Goal: Transaction & Acquisition: Purchase product/service

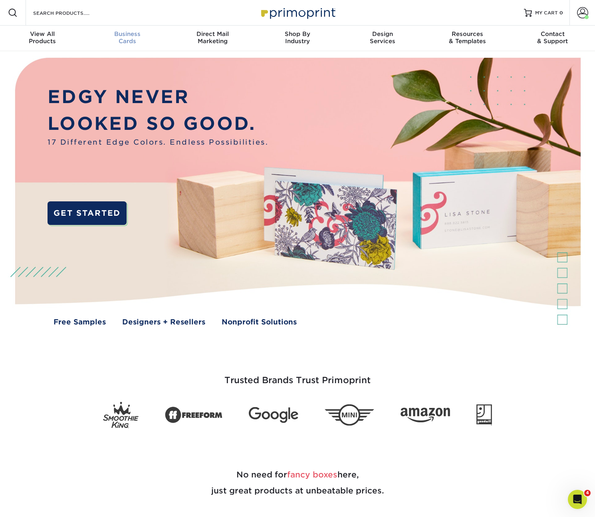
click at [120, 43] on div "Business Cards" at bounding box center [127, 37] width 85 height 14
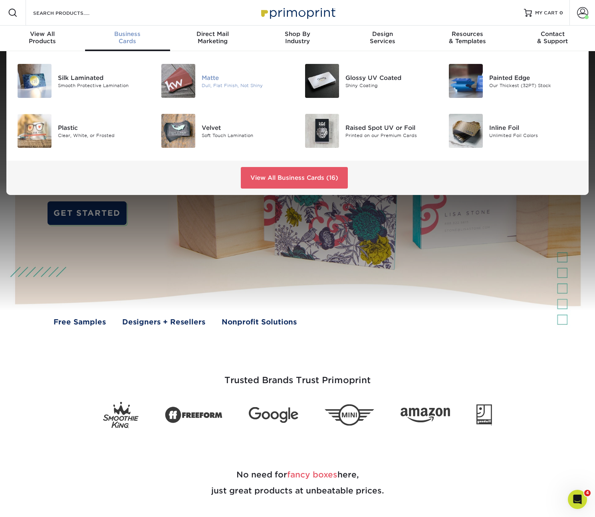
click at [191, 78] on img at bounding box center [178, 81] width 34 height 34
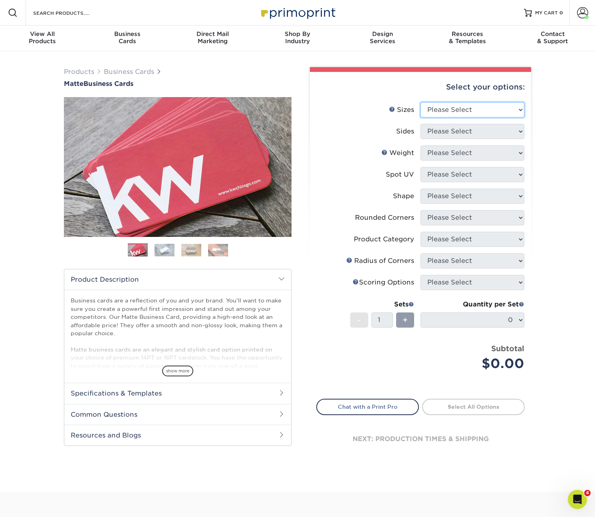
click at [463, 109] on select "Please Select 1.5" x 3.5" - Mini 1.75" x 3.5" - Mini 2" x 2" - Square 2" x 3" -…" at bounding box center [473, 109] width 104 height 15
select select "2.00x3.50"
click at [421, 102] on select "Please Select 1.5" x 3.5" - Mini 1.75" x 3.5" - Mini 2" x 2" - Square 2" x 3" -…" at bounding box center [473, 109] width 104 height 15
click at [444, 135] on select "Please Select Print Both Sides Print Front Only" at bounding box center [473, 131] width 104 height 15
select select "13abbda7-1d64-4f25-8bb2-c179b224825d"
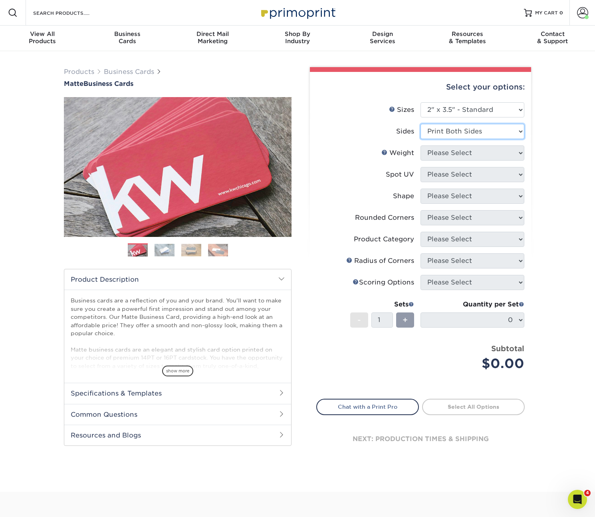
click at [421, 124] on select "Please Select Print Both Sides Print Front Only" at bounding box center [473, 131] width 104 height 15
click at [444, 155] on select "Please Select 16PT 14PT" at bounding box center [473, 152] width 104 height 15
select select "14PT"
click at [421, 145] on select "Please Select 16PT 14PT" at bounding box center [473, 152] width 104 height 15
click at [0, 0] on select at bounding box center [0, 0] width 0 height 0
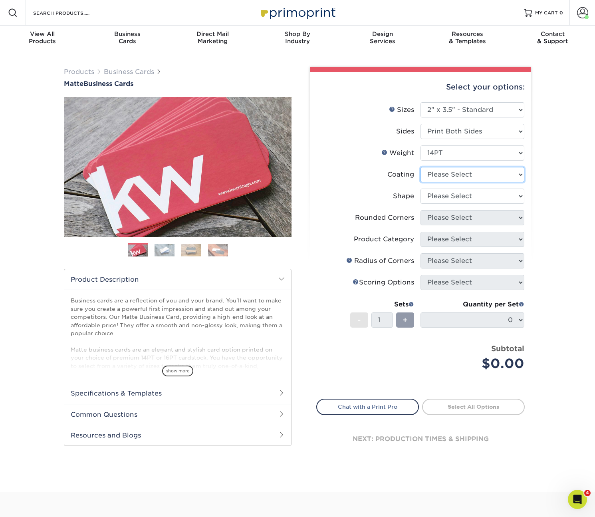
select select "121bb7b5-3b4d-429f-bd8d-bbf80e953313"
click at [421, 167] on select at bounding box center [473, 174] width 104 height 15
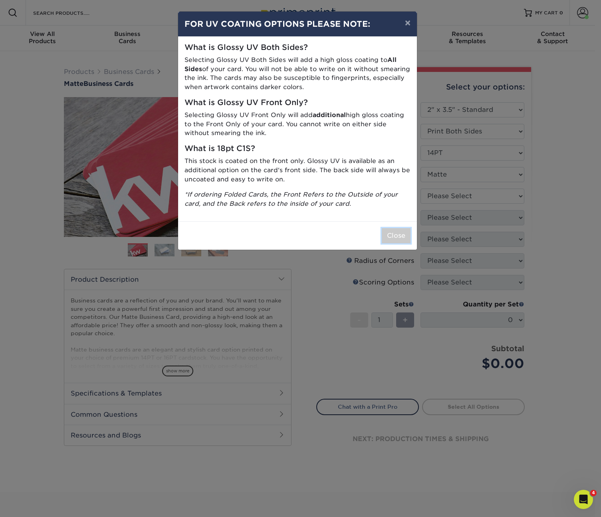
drag, startPoint x: 391, startPoint y: 234, endPoint x: 395, endPoint y: 233, distance: 4.3
click at [391, 234] on button "Close" at bounding box center [396, 235] width 29 height 15
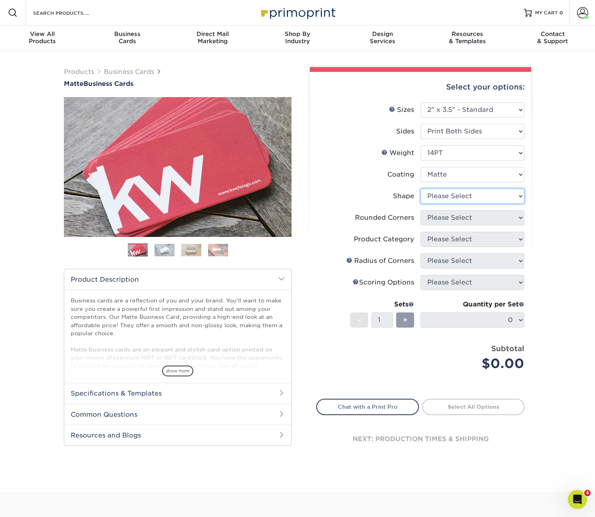
click at [469, 197] on select "Please Select Standard" at bounding box center [473, 196] width 104 height 15
select select "standard"
click at [421, 189] on select "Please Select Standard" at bounding box center [473, 196] width 104 height 15
click at [463, 217] on select "Please Select Yes - Round 2 Corners Yes - Round 4 Corners No" at bounding box center [473, 217] width 104 height 15
select select "0"
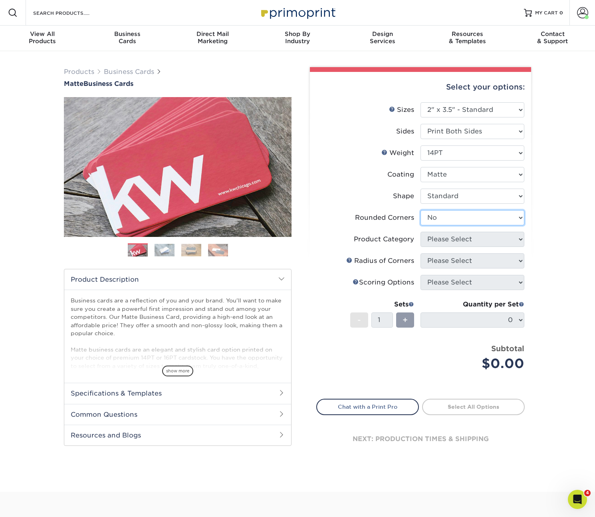
click at [421, 210] on select "Please Select Yes - Round 2 Corners Yes - Round 4 Corners No" at bounding box center [473, 217] width 104 height 15
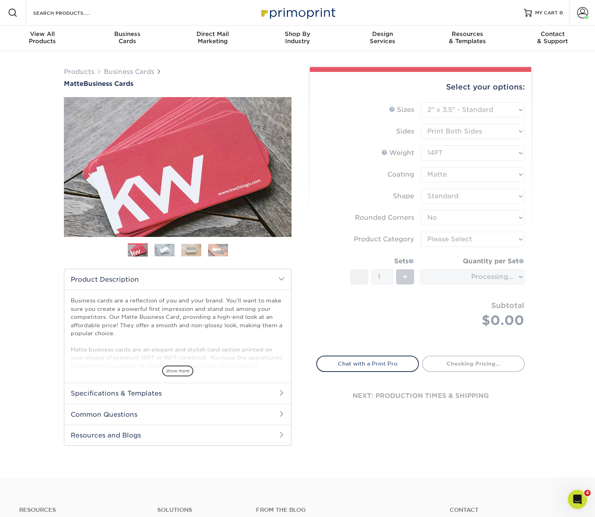
click at [447, 238] on form "Sizes Help Sizes Please Select 1.5" x 3.5" - Mini 1.75" x 3.5" - Mini 2" x 2" -…" at bounding box center [420, 224] width 209 height 244
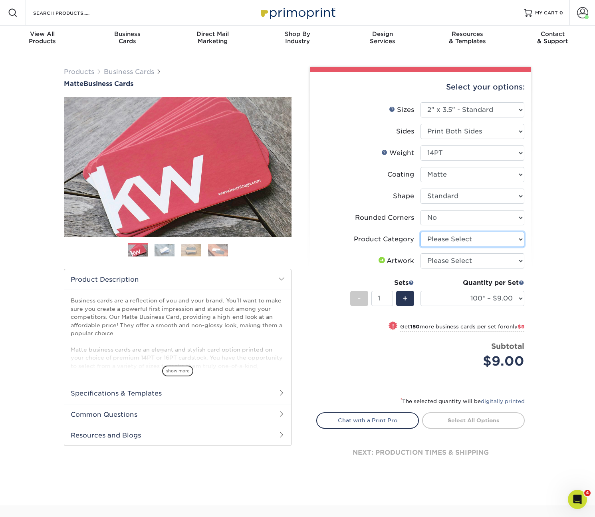
click at [447, 238] on select "Please Select Business Cards" at bounding box center [473, 239] width 104 height 15
select select "3b5148f1-0588-4f88-a218-97bcfdce65c1"
click at [421, 232] on select "Please Select Business Cards" at bounding box center [473, 239] width 104 height 15
click at [451, 264] on select "Please Select I will upload files I need a design - $100" at bounding box center [473, 260] width 104 height 15
select select "upload"
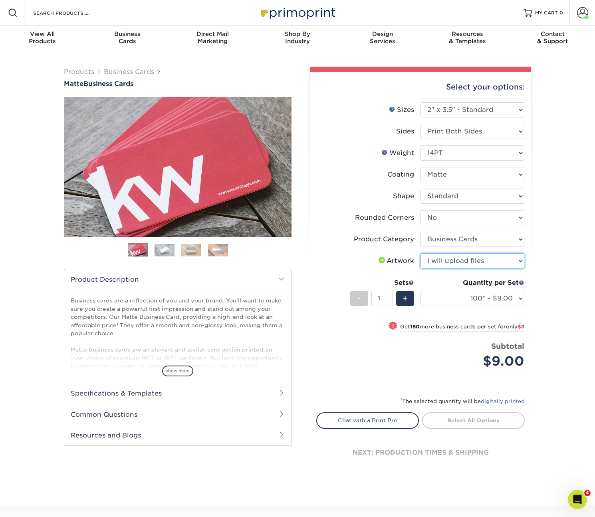
click at [421, 253] on select "Please Select I will upload files I need a design - $100" at bounding box center [473, 260] width 104 height 15
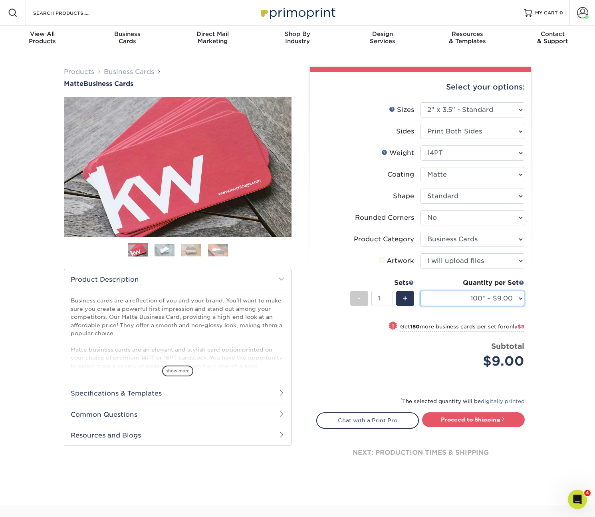
click at [495, 297] on select "100* – $9.00 250* – $17.00 500 – $33.00 1000 – $42.00 2500 – $75.00 5000 – $143…" at bounding box center [473, 298] width 104 height 15
select select "250* – $17.00"
click at [421, 291] on select "100* – $9.00 250* – $17.00 500 – $33.00 1000 – $42.00 2500 – $75.00 5000 – $143…" at bounding box center [473, 298] width 104 height 15
click at [485, 423] on link "Proceed to Shipping" at bounding box center [473, 419] width 103 height 14
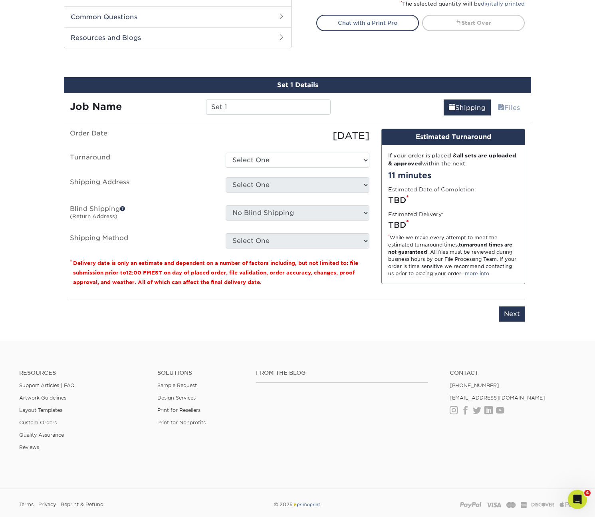
scroll to position [434, 0]
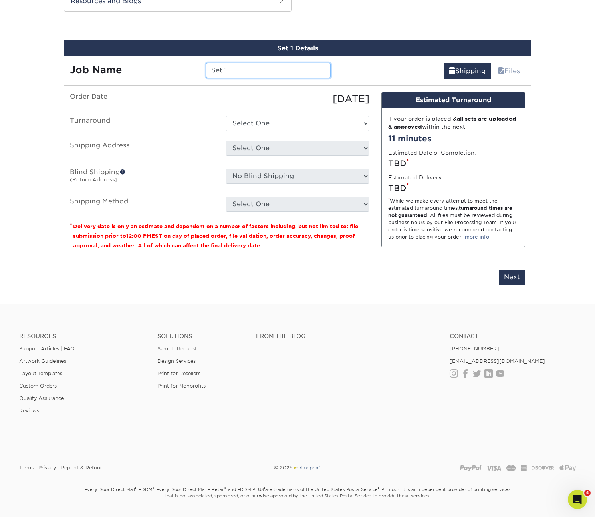
drag, startPoint x: 216, startPoint y: 72, endPoint x: 153, endPoint y: 58, distance: 64.8
click at [149, 76] on div "Job Name Set 1" at bounding box center [200, 70] width 273 height 15
type input "250-LaurenTerrebonne-GMG"
click at [271, 119] on select "Select One 2-4 Business Days 2 Day Next Business Day" at bounding box center [298, 123] width 144 height 15
select select "56f96fba-ecd4-4e1b-a4a4-6bff8fef1ff9"
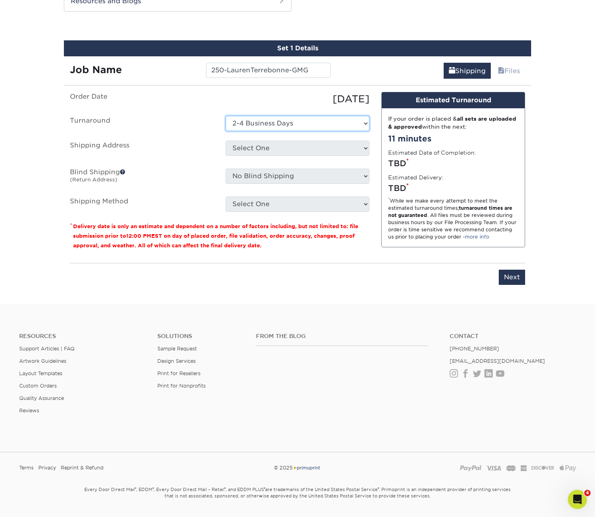
click at [226, 116] on select "Select One 2-4 Business Days 2 Day Next Business Day" at bounding box center [298, 123] width 144 height 15
click at [270, 155] on select "Select One Acadiana Office Baton Rouge - Business Cards Baton Rouge Production …" at bounding box center [298, 148] width 144 height 15
select select "225545"
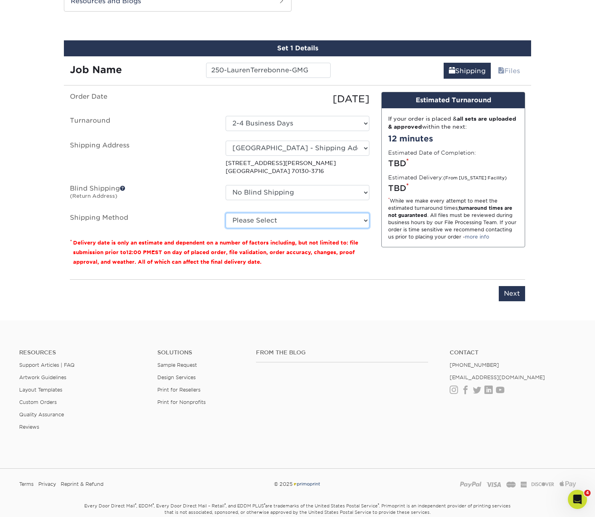
click at [312, 216] on select "Please Select Ground Shipping (+$7.84) 3 Day Shipping Service (+$15.34) 2 Day A…" at bounding box center [298, 220] width 144 height 15
select select "03"
click at [226, 213] on select "Please Select Ground Shipping (+$7.84) 3 Day Shipping Service (+$15.34) 2 Day A…" at bounding box center [298, 220] width 144 height 15
click at [511, 294] on input "Next" at bounding box center [512, 293] width 26 height 15
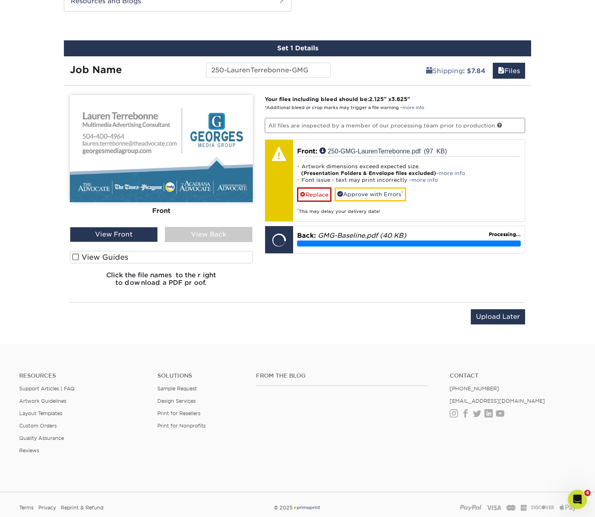
click at [87, 256] on label "View Guides" at bounding box center [161, 257] width 183 height 12
click at [0, 0] on input "View Guides" at bounding box center [0, 0] width 0 height 0
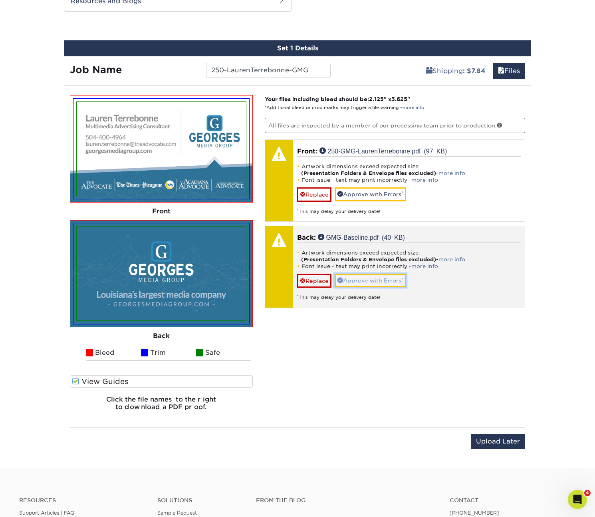
click at [375, 284] on link "Approve with Errors *" at bounding box center [371, 281] width 72 height 14
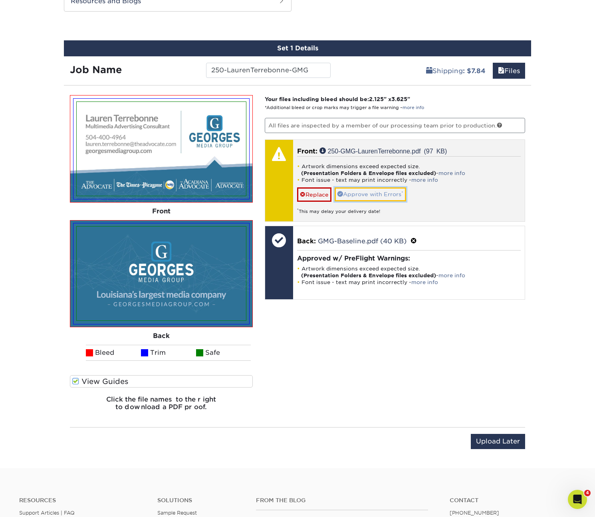
click at [372, 197] on link "Approve with Errors *" at bounding box center [371, 194] width 72 height 14
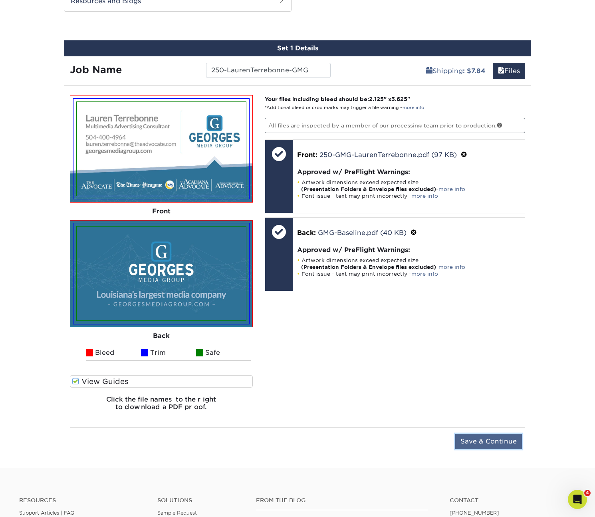
click at [501, 442] on input "Save & Continue" at bounding box center [488, 441] width 67 height 15
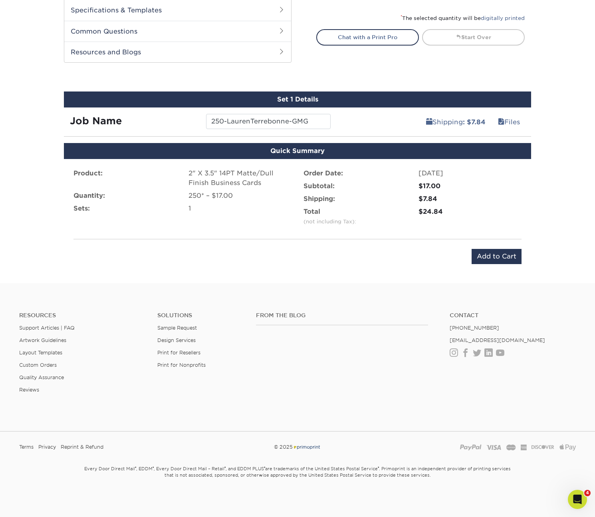
scroll to position [383, 0]
click at [488, 256] on input "Add to Cart" at bounding box center [497, 256] width 50 height 15
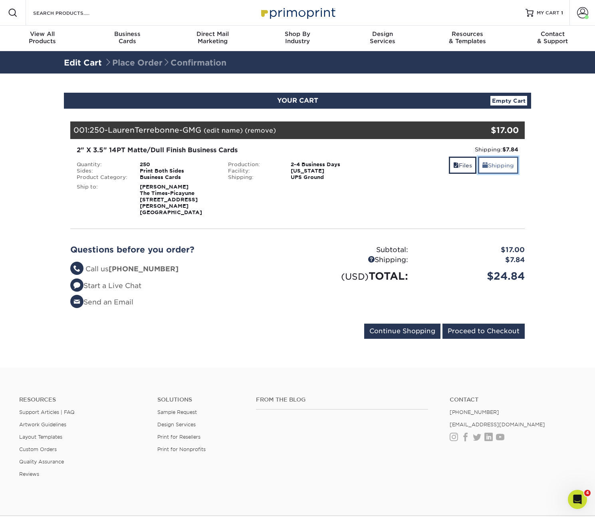
click at [495, 165] on link "Shipping" at bounding box center [498, 165] width 40 height 17
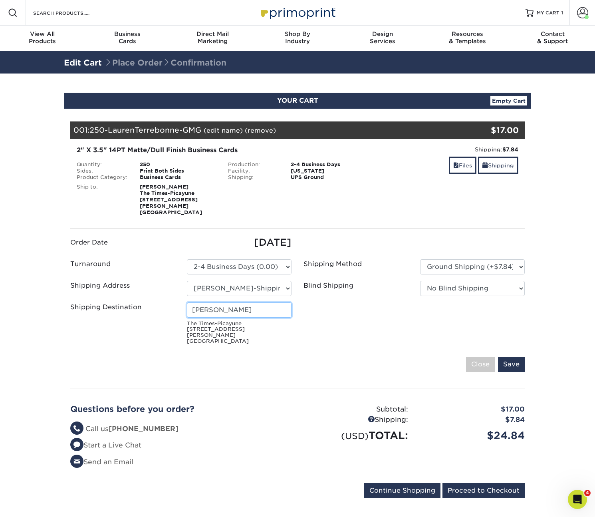
click at [218, 305] on input "Michelle Tuggle" at bounding box center [239, 309] width 105 height 15
click at [505, 162] on link "Shipping" at bounding box center [498, 165] width 40 height 17
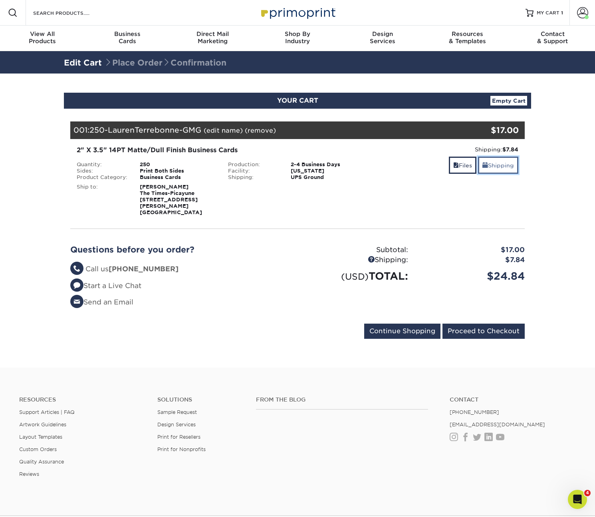
click at [505, 162] on link "Shipping" at bounding box center [498, 165] width 40 height 17
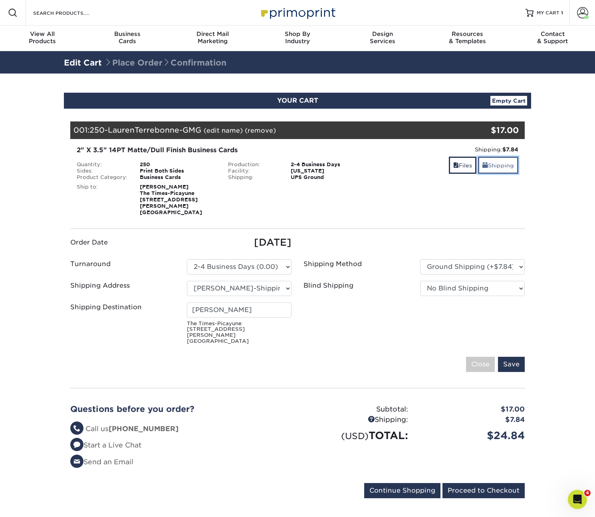
click at [505, 162] on link "Shipping" at bounding box center [498, 165] width 40 height 17
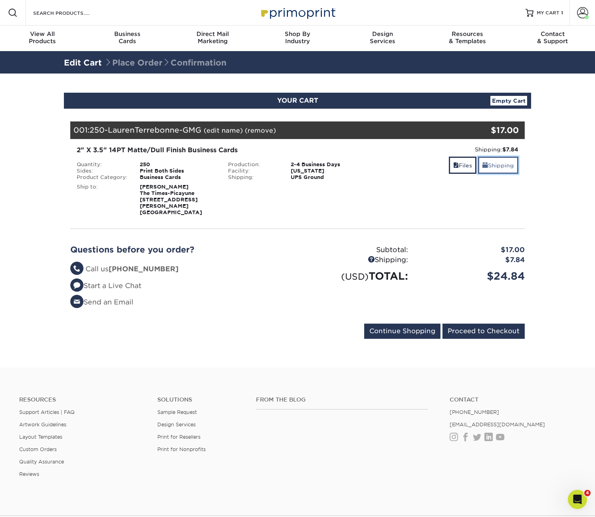
click at [505, 162] on link "Shipping" at bounding box center [498, 165] width 40 height 17
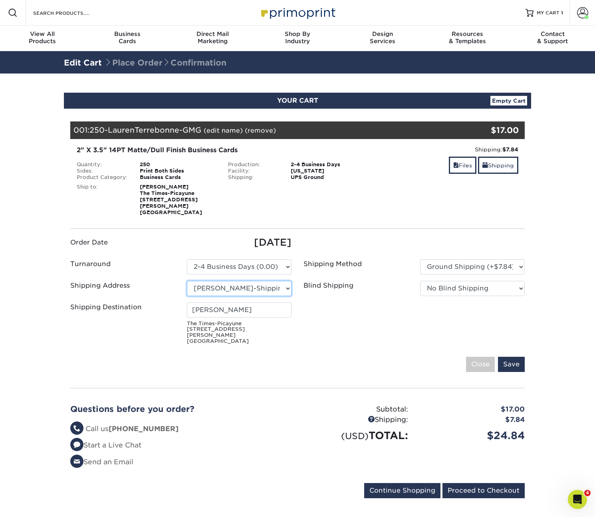
click at [201, 281] on select "Select One Acadiana Office Baton Rouge - Business Cards Baton Rouge Production …" at bounding box center [239, 288] width 105 height 15
select select "255257"
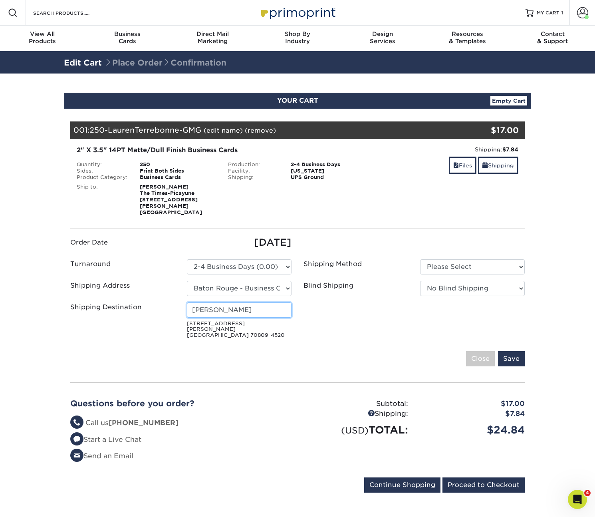
click at [234, 308] on input "Mary" at bounding box center [239, 309] width 105 height 15
type input "[PERSON_NAME]"
click at [518, 351] on input "Save" at bounding box center [511, 358] width 27 height 15
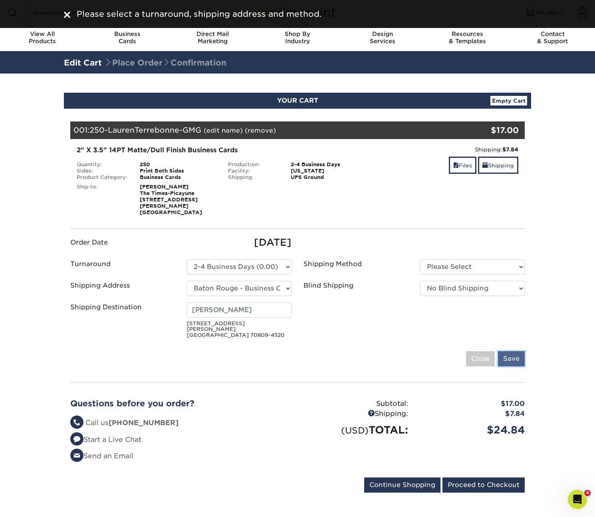
click at [518, 351] on input "Save" at bounding box center [511, 358] width 27 height 15
click at [438, 273] on ul "Order Date 09/16/2025 Turnaround Please Select Select One" at bounding box center [297, 288] width 467 height 106
click at [440, 259] on select "Please Select Ground Shipping (+$7.84) 3 Day Shipping Service (+$15.34)" at bounding box center [472, 266] width 105 height 15
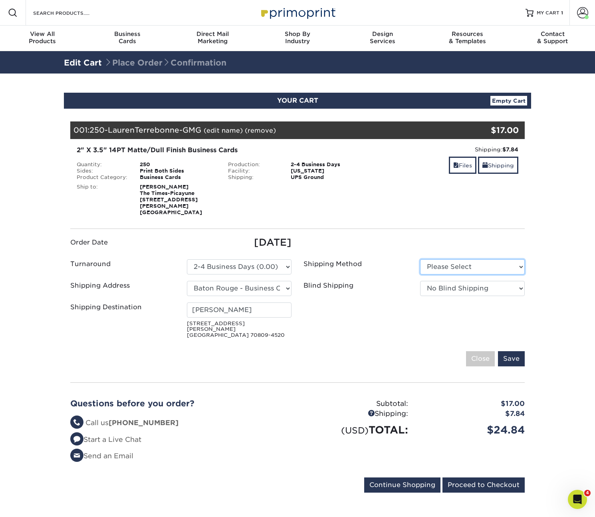
select select "03"
click at [420, 259] on select "Please Select Ground Shipping (+$7.84) 3 Day Shipping Service (+$15.34)" at bounding box center [472, 266] width 105 height 15
click at [512, 351] on input "Save" at bounding box center [511, 358] width 27 height 15
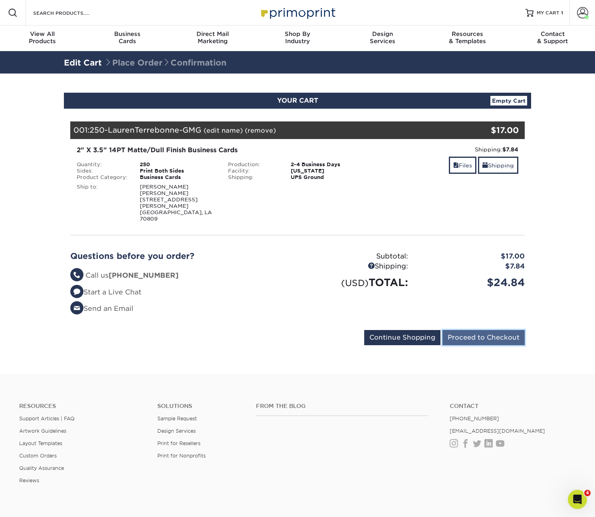
click at [490, 330] on input "Proceed to Checkout" at bounding box center [484, 337] width 82 height 15
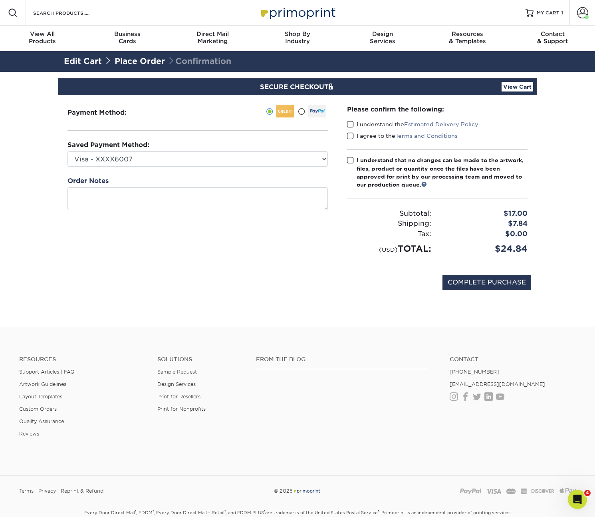
click at [352, 124] on span at bounding box center [350, 125] width 7 height 8
click at [0, 0] on input "I understand the Estimated Delivery Policy" at bounding box center [0, 0] width 0 height 0
click at [350, 136] on span at bounding box center [350, 136] width 7 height 8
click at [0, 0] on input "I agree to the Terms and Conditions" at bounding box center [0, 0] width 0 height 0
click at [351, 161] on span at bounding box center [350, 161] width 7 height 8
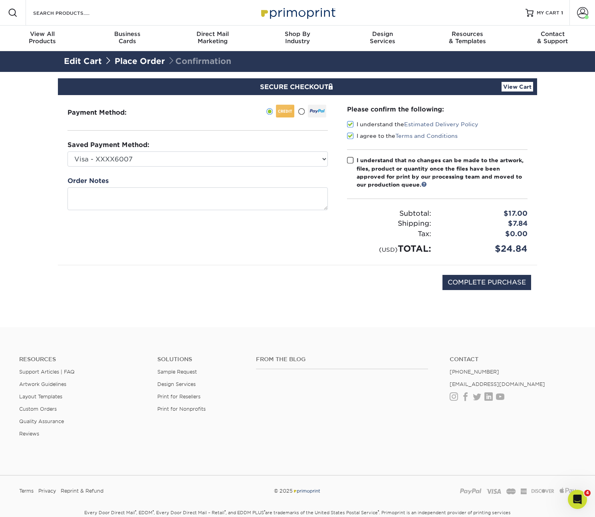
click at [0, 0] on input "I understand that no changes can be made to the artwork, files, product or quan…" at bounding box center [0, 0] width 0 height 0
click at [473, 281] on input "COMPLETE PURCHASE" at bounding box center [487, 282] width 89 height 15
type input "PROCESSING, PLEASE WAIT..."
